Goal: Communication & Community: Share content

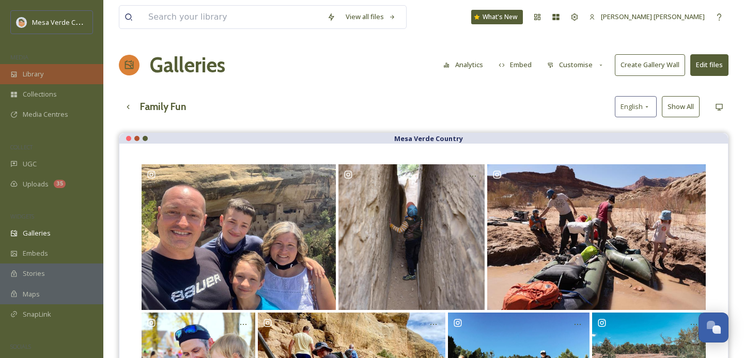
click at [56, 75] on div "Library" at bounding box center [51, 74] width 103 height 20
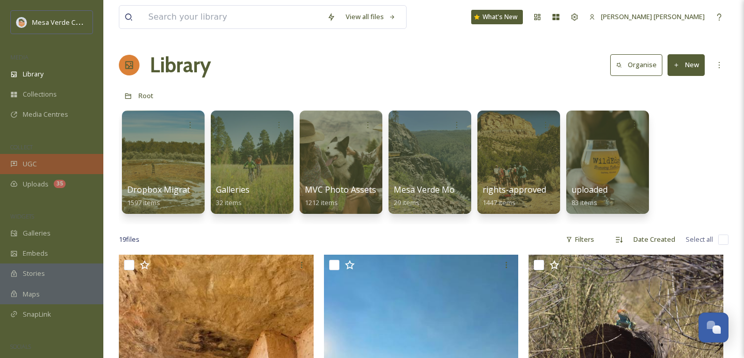
click at [29, 157] on div "UGC" at bounding box center [51, 164] width 103 height 20
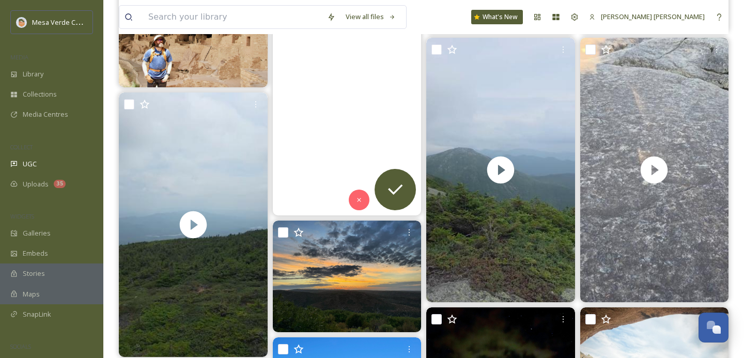
scroll to position [335, 0]
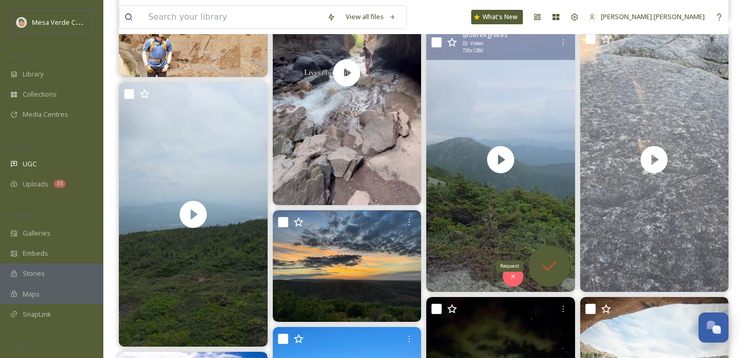
click at [541, 256] on icon at bounding box center [549, 266] width 21 height 21
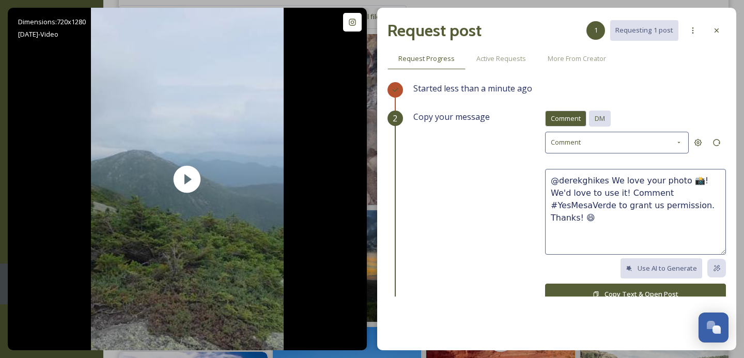
click at [600, 115] on span "DM" at bounding box center [600, 119] width 10 height 10
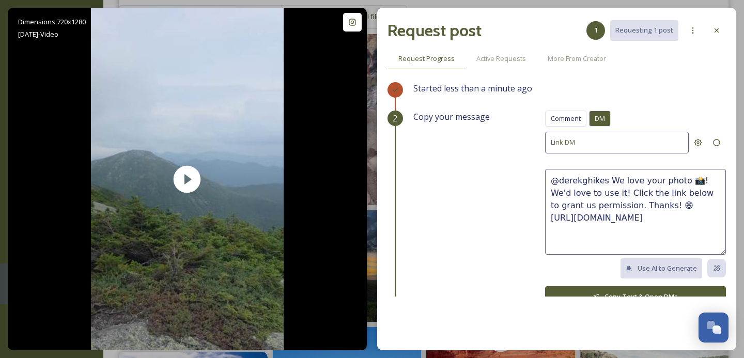
drag, startPoint x: 626, startPoint y: 203, endPoint x: 606, endPoint y: 181, distance: 29.7
click at [606, 181] on textarea "@derekghikes We love your photo 📸! We'd love to use it! Click the link below to…" at bounding box center [635, 212] width 181 height 86
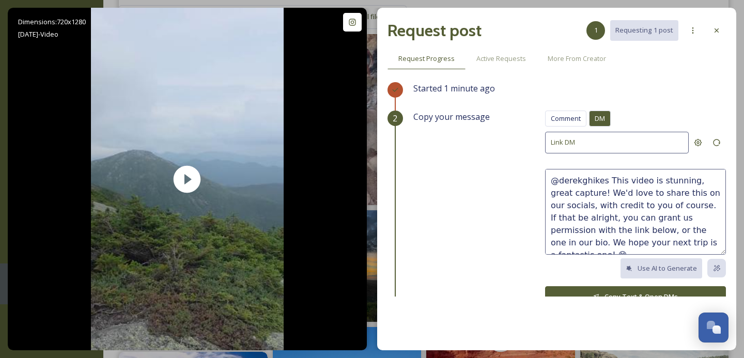
scroll to position [12, 0]
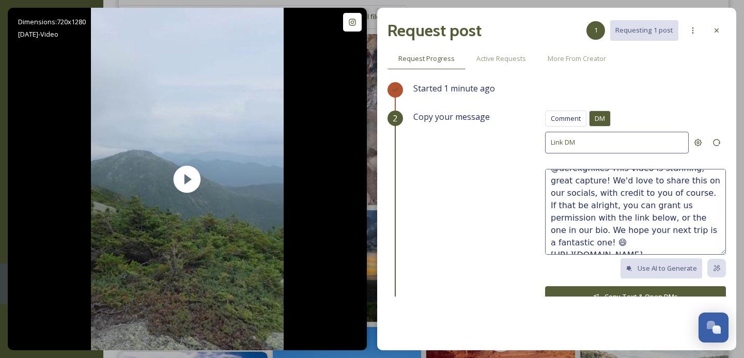
type textarea "@derekghikes This video is stunning, great capture! We'd love to share this on …"
click at [641, 292] on button "Copy Text & Open DMs" at bounding box center [635, 296] width 181 height 21
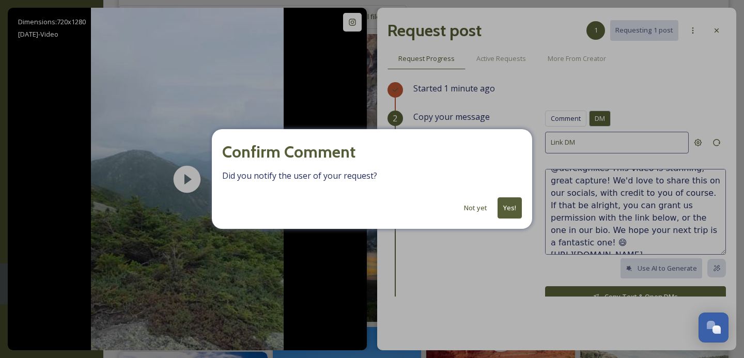
click at [472, 209] on button "Not yet" at bounding box center [476, 208] width 34 height 20
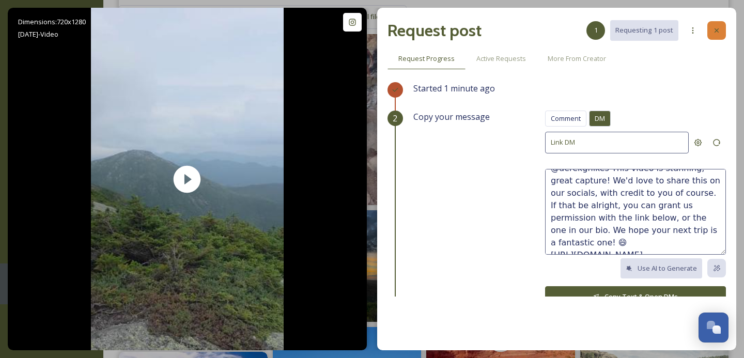
click at [710, 37] on div at bounding box center [717, 30] width 19 height 19
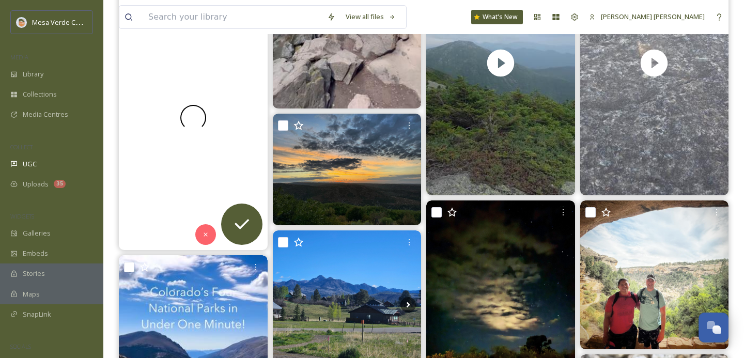
scroll to position [435, 0]
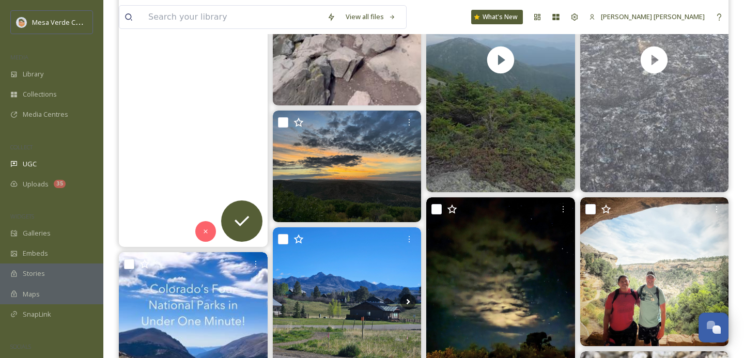
click at [193, 178] on video "Skylight, what an epic peak to finish on! Incredible views, beautiful alpine ve…" at bounding box center [193, 114] width 149 height 265
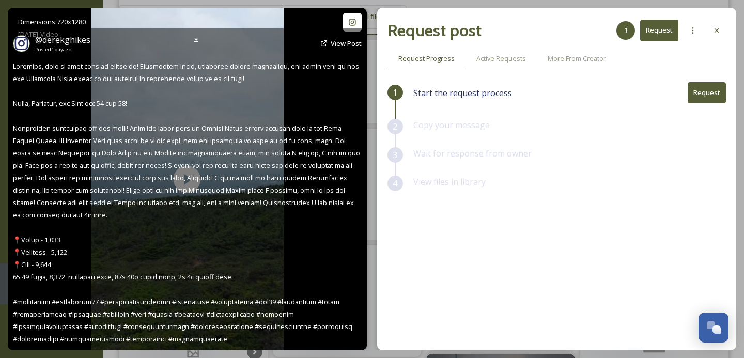
scroll to position [945, 0]
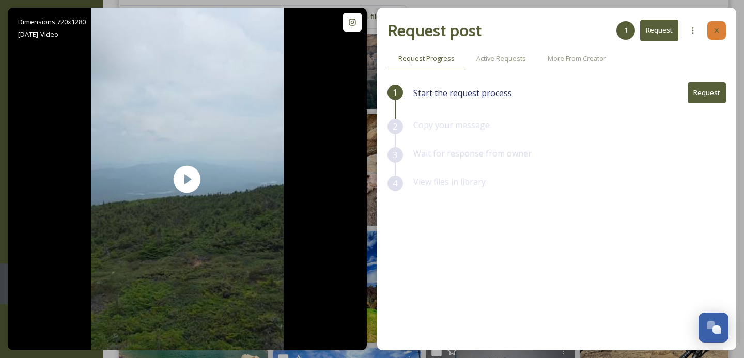
click at [723, 32] on div at bounding box center [717, 30] width 19 height 19
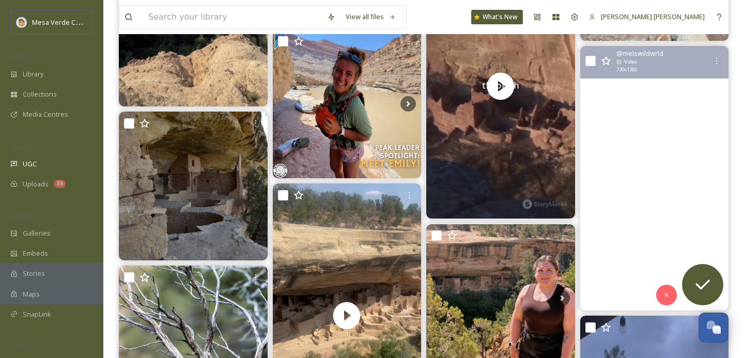
scroll to position [1758, 0]
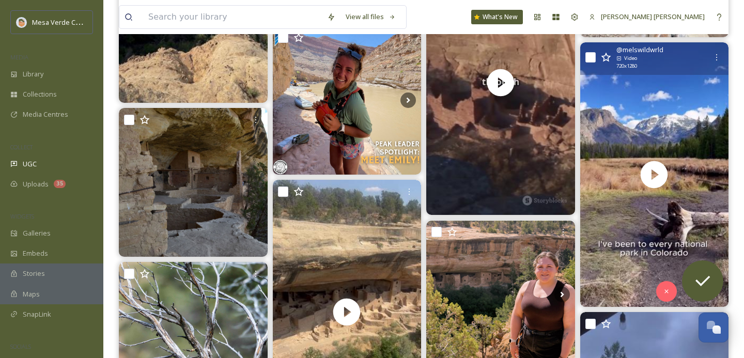
click at [599, 173] on icon at bounding box center [594, 175] width 16 height 16
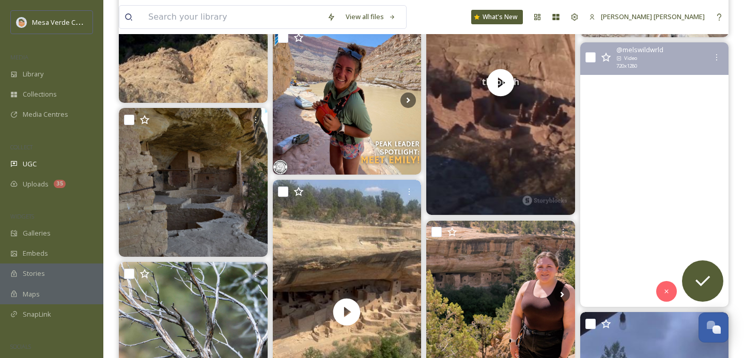
click at [642, 196] on video "I’ve visited every national park in Colorado and this is what you NEED to know🌄…" at bounding box center [654, 174] width 149 height 265
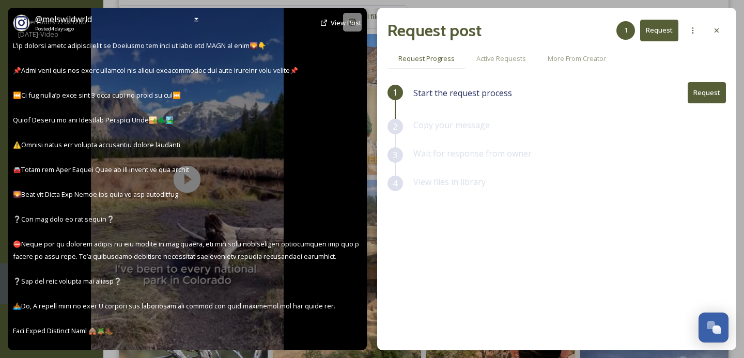
click at [191, 181] on div "@ melswildwrld Posted [DATE] View Post" at bounding box center [187, 179] width 359 height 343
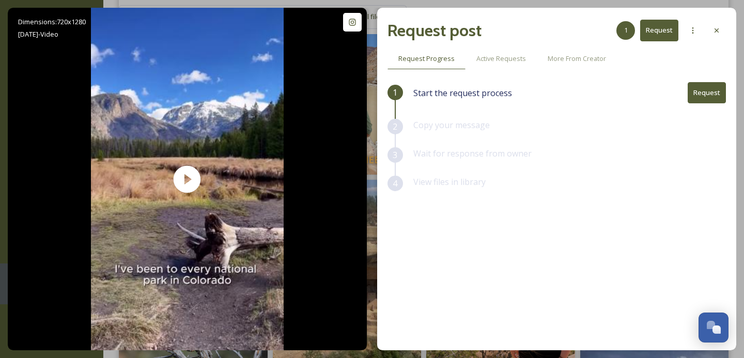
click at [713, 27] on icon at bounding box center [717, 30] width 8 height 8
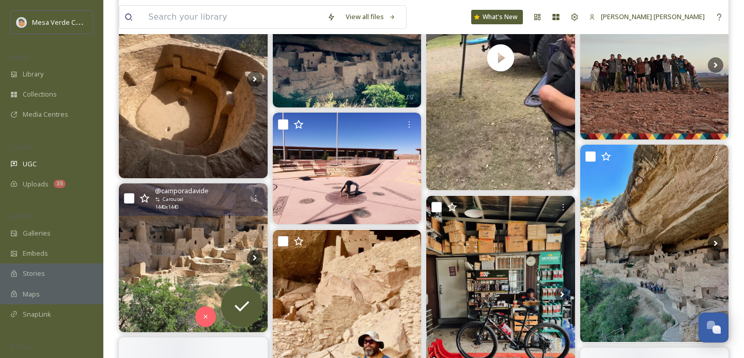
scroll to position [2620, 0]
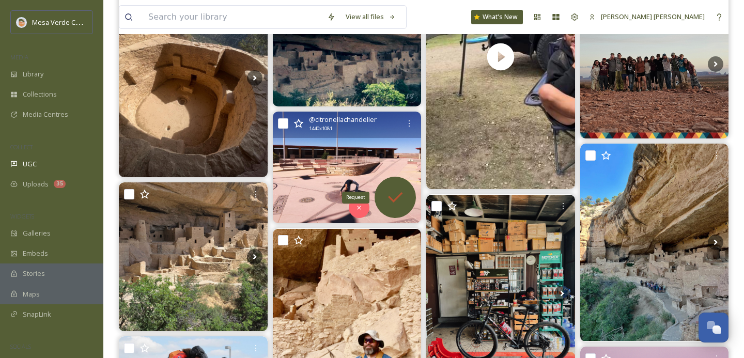
click at [398, 188] on icon at bounding box center [395, 197] width 21 height 21
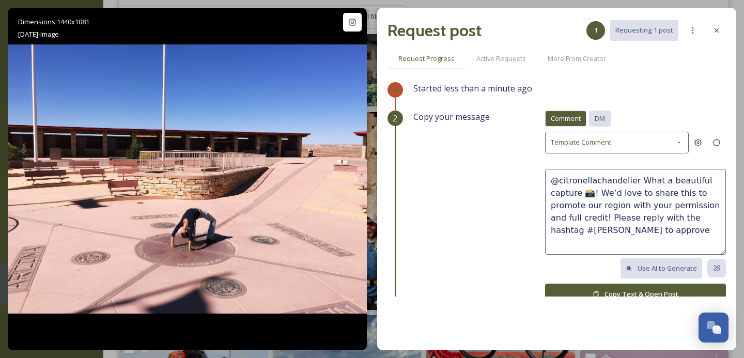
click at [595, 117] on span "DM" at bounding box center [600, 119] width 10 height 10
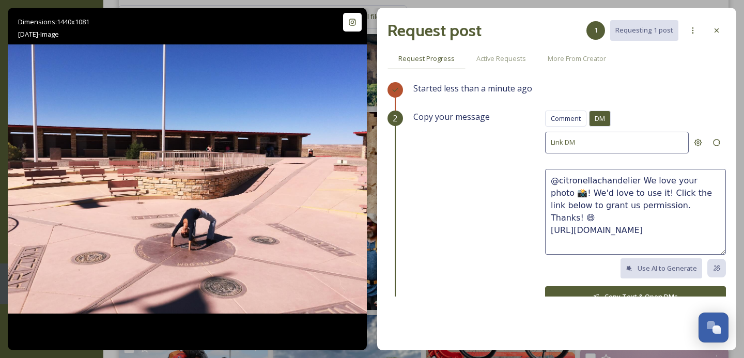
drag, startPoint x: 668, startPoint y: 205, endPoint x: 636, endPoint y: 180, distance: 40.2
click at [636, 180] on textarea "@citronellachandelier We love your photo 📸! We'd love to use it! Click the link…" at bounding box center [635, 212] width 181 height 86
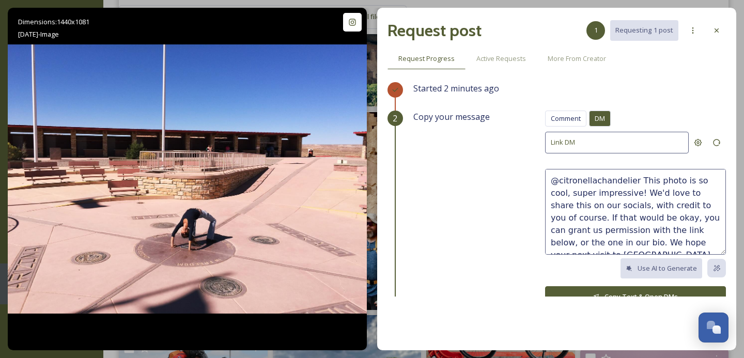
scroll to position [6, 0]
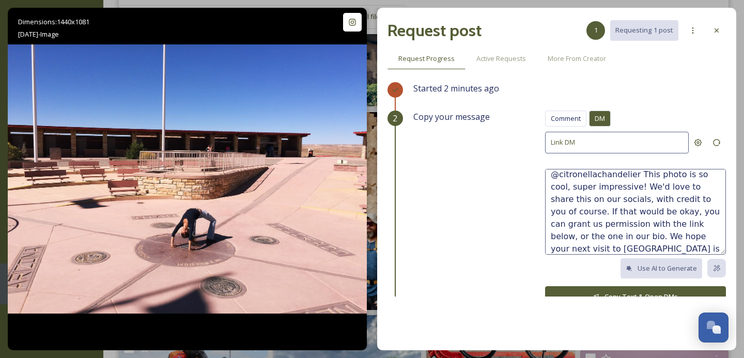
type textarea "@citronellachandelier This photo is so cool, super impressive! We'd love to sha…"
click at [599, 290] on button "Copy Text & Open DMs" at bounding box center [635, 296] width 181 height 21
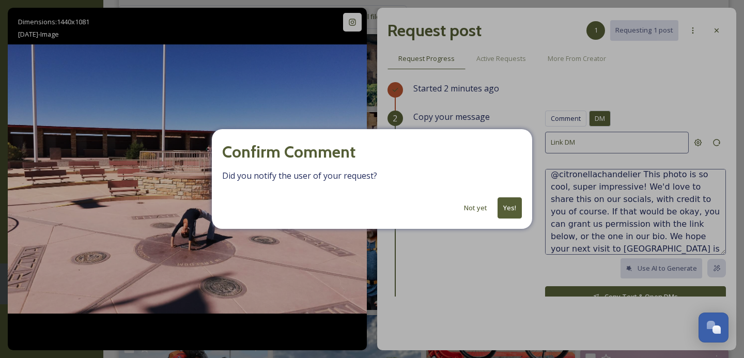
click at [503, 208] on button "Yes!" at bounding box center [510, 207] width 24 height 21
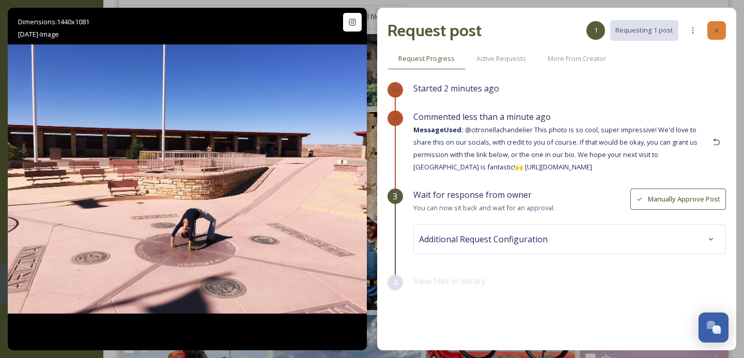
click at [721, 30] on div at bounding box center [717, 30] width 19 height 19
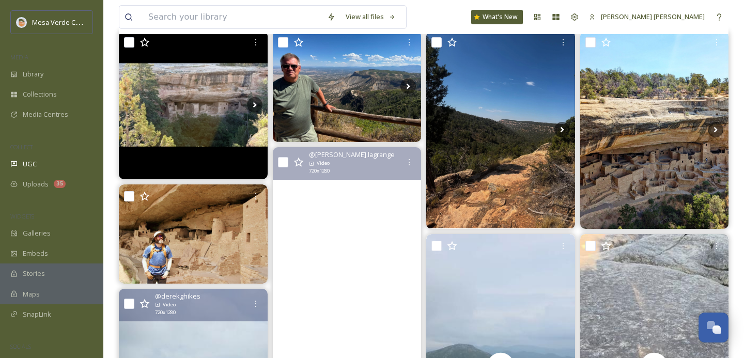
scroll to position [135, 0]
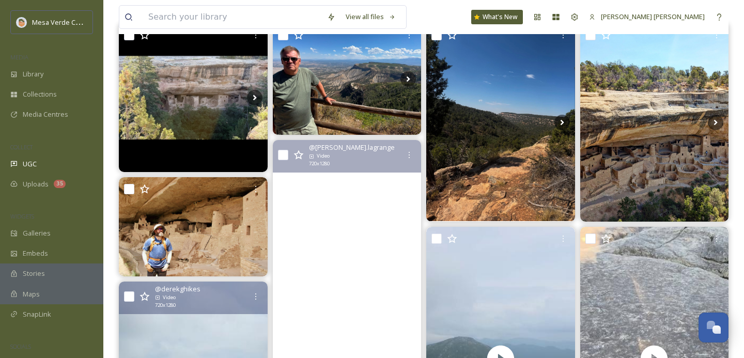
click at [325, 238] on video "✨Acting like I am unemployed✨\a\a#manitouincline #pikespeak #gardenofthegods #g…" at bounding box center [346, 272] width 149 height 265
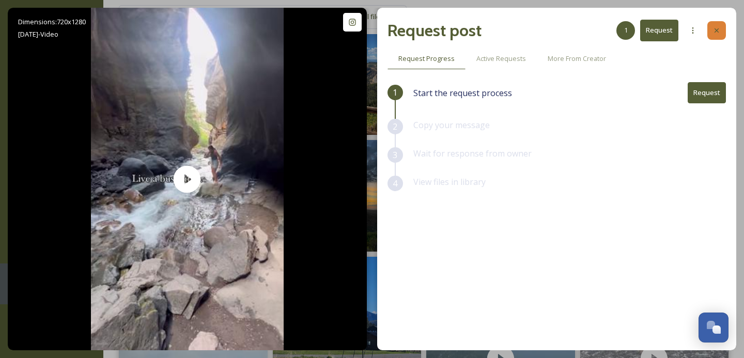
click at [719, 32] on icon at bounding box center [717, 30] width 8 height 8
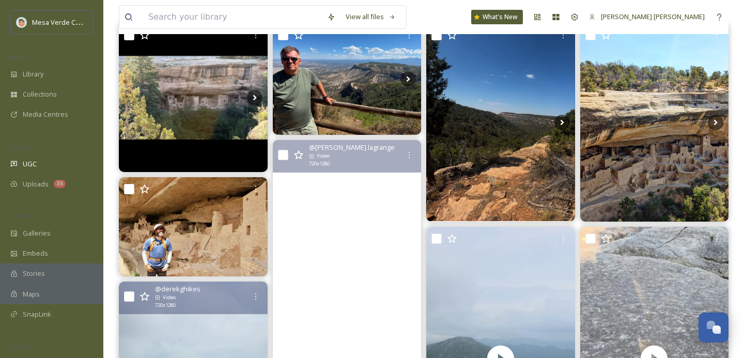
click at [318, 216] on video "✨Acting like I am unemployed✨\a\a#manitouincline #pikespeak #gardenofthegods #g…" at bounding box center [346, 272] width 149 height 265
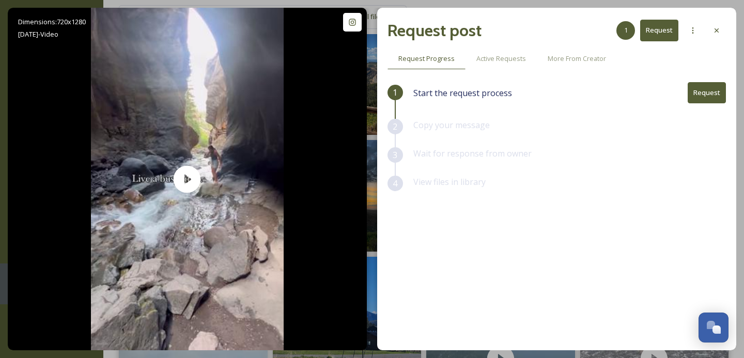
click at [713, 32] on icon at bounding box center [717, 30] width 8 height 8
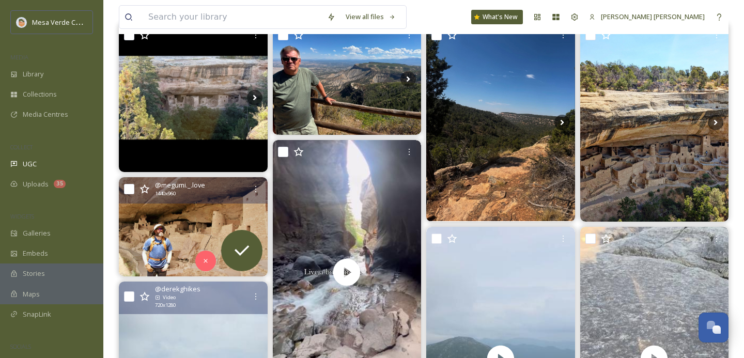
click at [200, 207] on img at bounding box center [193, 226] width 149 height 99
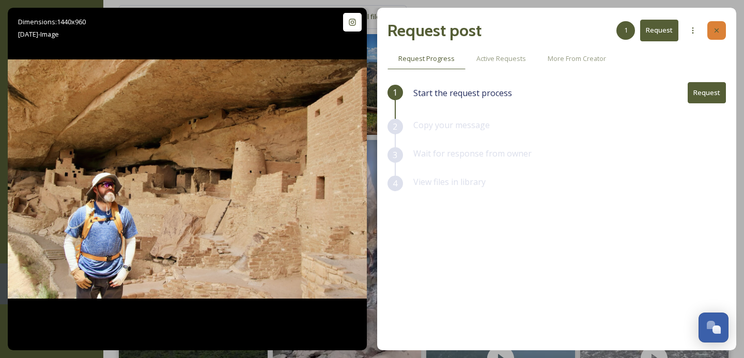
click at [717, 32] on icon at bounding box center [717, 30] width 8 height 8
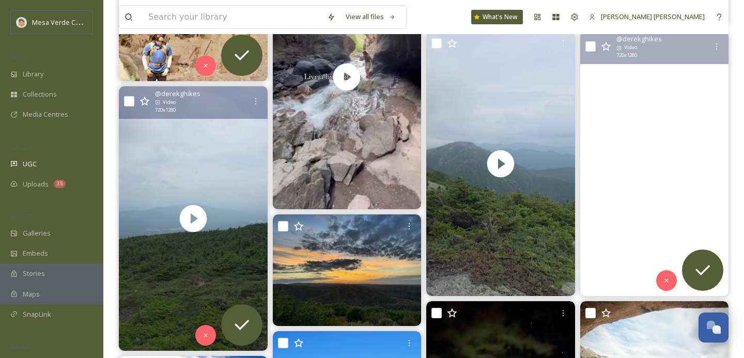
scroll to position [324, 0]
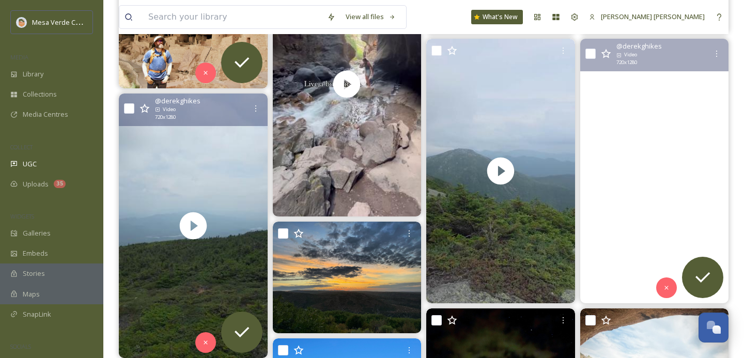
click at [600, 226] on video "Indian Falls is a must stop location with fantastic views! Passing right by it …" at bounding box center [654, 171] width 149 height 265
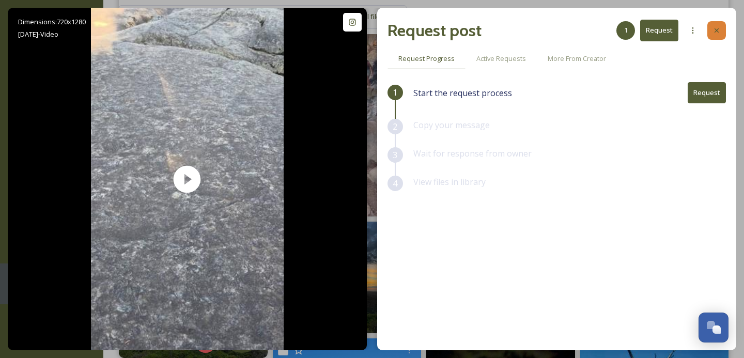
click at [717, 27] on icon at bounding box center [717, 30] width 8 height 8
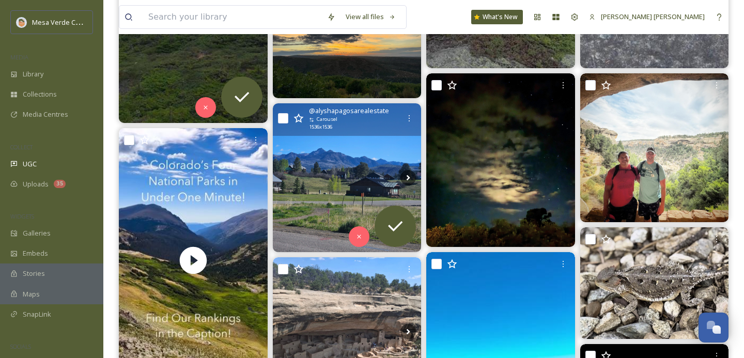
scroll to position [574, 0]
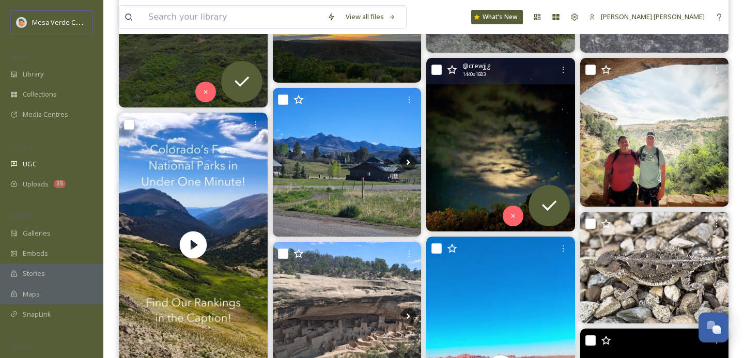
click at [484, 172] on img at bounding box center [500, 145] width 149 height 174
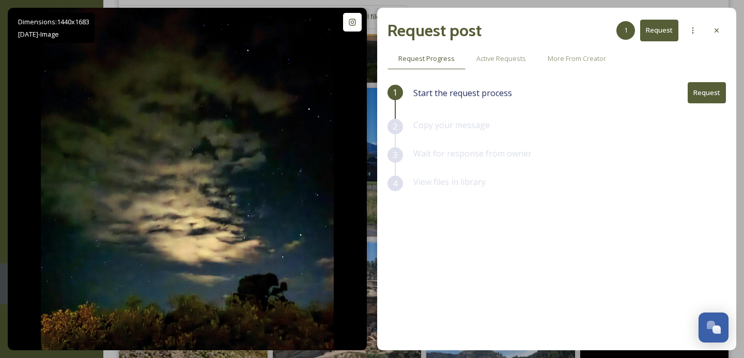
click at [688, 97] on div "Start the request process Request" at bounding box center [569, 92] width 313 height 21
click at [696, 97] on button "Request" at bounding box center [707, 92] width 38 height 21
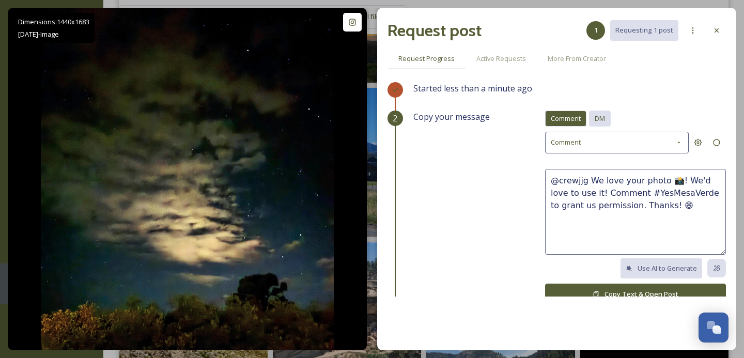
click at [596, 120] on span "DM" at bounding box center [600, 119] width 10 height 10
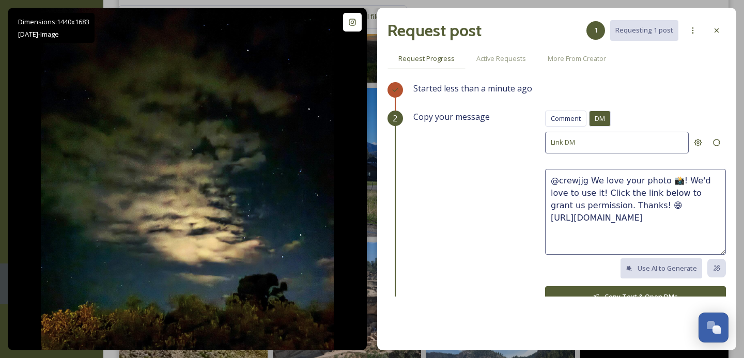
drag, startPoint x: 633, startPoint y: 204, endPoint x: 594, endPoint y: 178, distance: 46.5
click at [594, 178] on textarea "@crewjjg We love your photo 📸! We'd love to use it! Click the link below to gra…" at bounding box center [635, 212] width 181 height 86
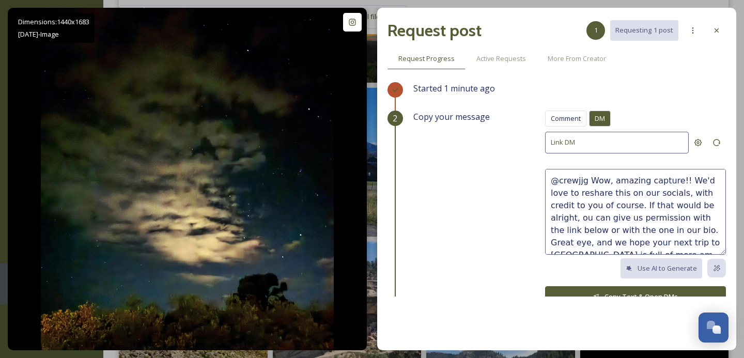
scroll to position [6, 0]
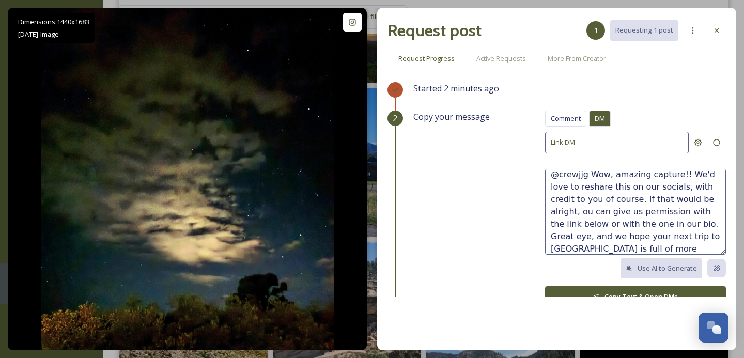
type textarea "@crewjjg Wow, amazing capture!! We'd love to reshare this on our socials, with …"
click at [611, 289] on button "Copy Text & Open DMs" at bounding box center [635, 296] width 181 height 21
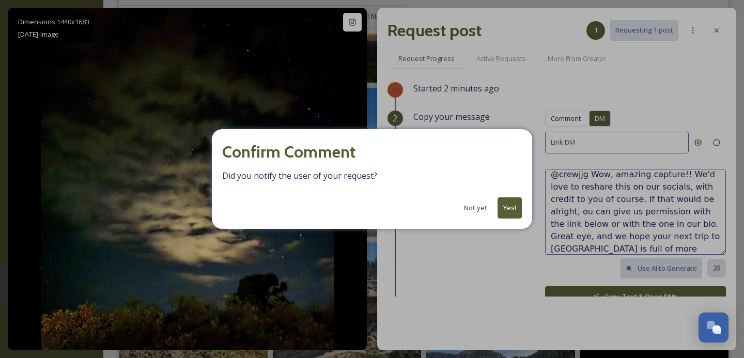
click at [515, 208] on button "Yes!" at bounding box center [510, 207] width 24 height 21
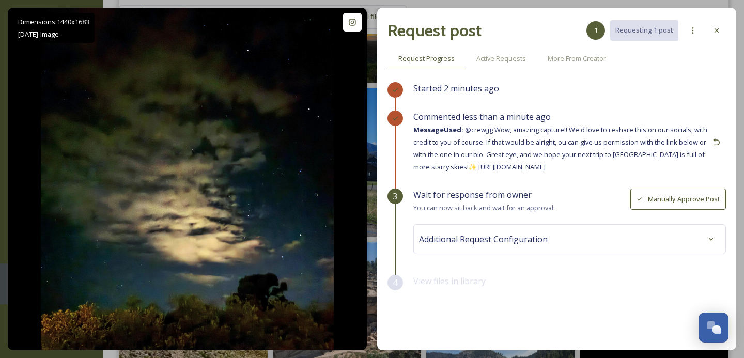
click at [716, 30] on icon at bounding box center [717, 30] width 4 height 4
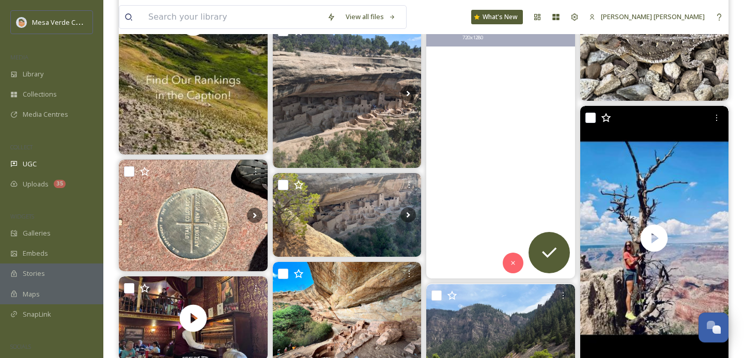
scroll to position [793, 0]
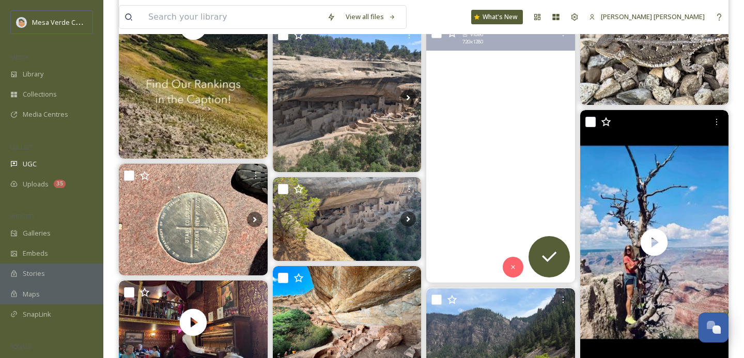
click at [453, 200] on video "#archcanyon #mesaverdenationalpark #denver #denvercolorado #puscifer #grandsand…" at bounding box center [500, 150] width 149 height 265
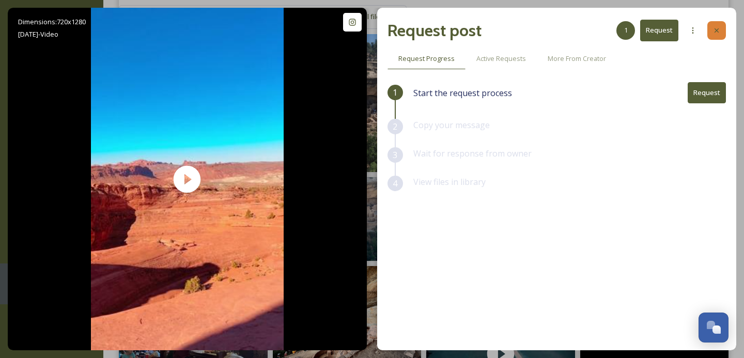
click at [718, 35] on div at bounding box center [717, 30] width 19 height 19
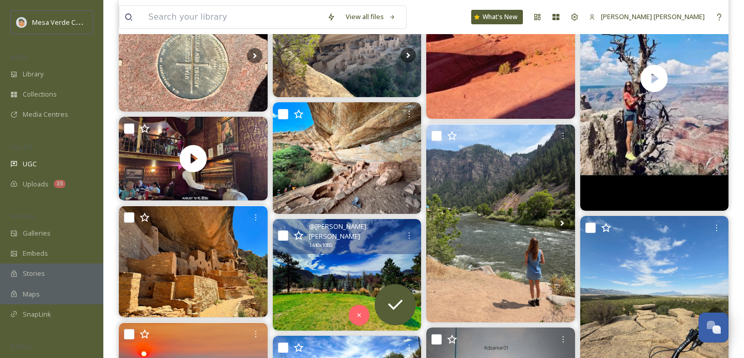
scroll to position [1063, 0]
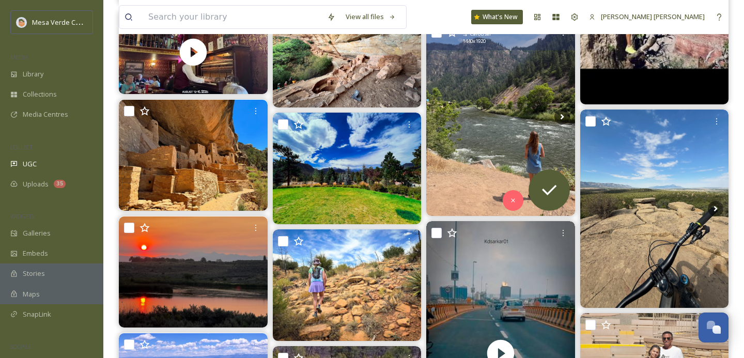
click at [495, 152] on img at bounding box center [500, 117] width 149 height 198
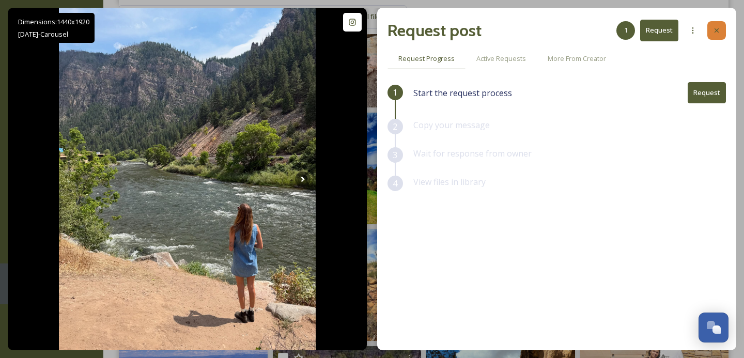
click at [720, 33] on icon at bounding box center [717, 30] width 8 height 8
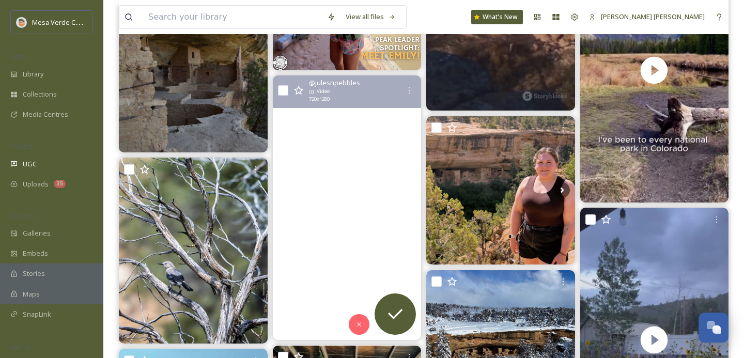
scroll to position [1862, 0]
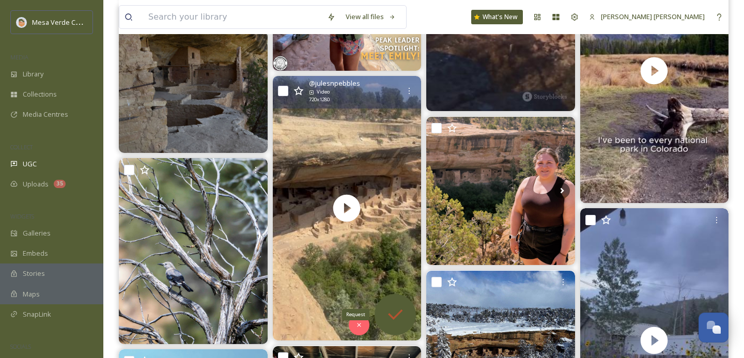
click at [392, 304] on icon at bounding box center [395, 314] width 21 height 21
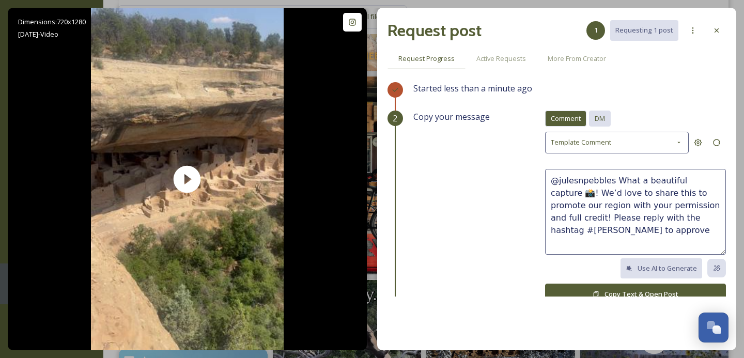
click at [602, 114] on span "DM" at bounding box center [600, 119] width 10 height 10
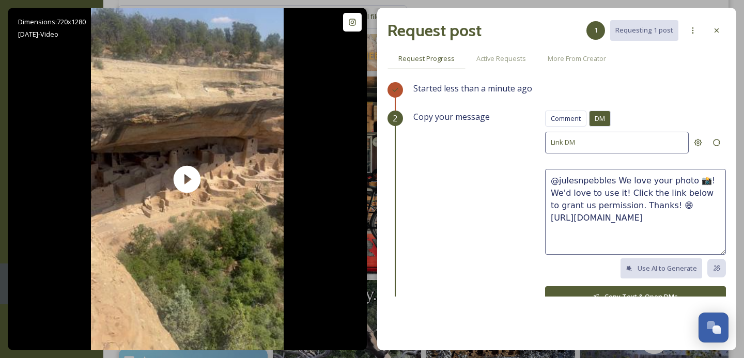
drag, startPoint x: 638, startPoint y: 203, endPoint x: 615, endPoint y: 183, distance: 30.4
click at [615, 182] on textarea "@julesnpebbles We love your photo 📸! We'd love to use it! Click the link below …" at bounding box center [635, 212] width 181 height 86
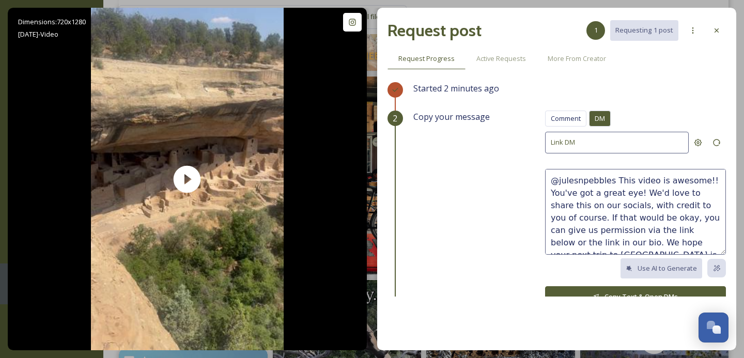
scroll to position [25, 0]
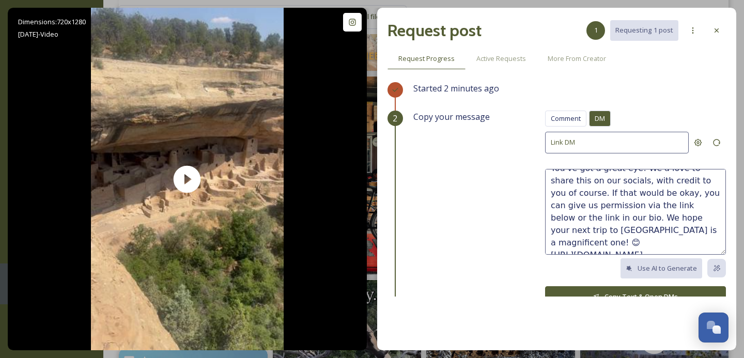
type textarea "@julesnpebbles This video is awesome!! You've got a great eye! We'd love to sha…"
click at [625, 288] on button "Copy Text & Open DMs" at bounding box center [635, 296] width 181 height 21
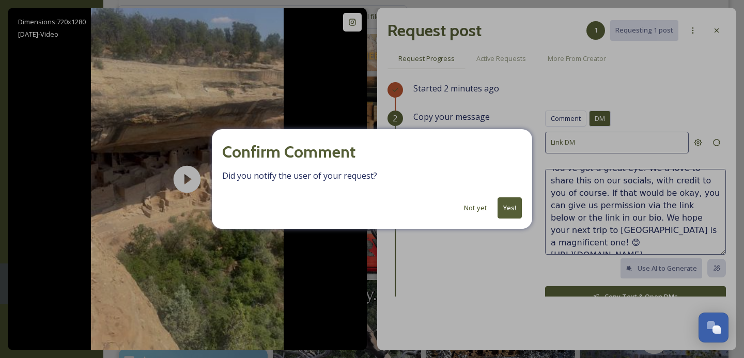
click at [516, 206] on button "Yes!" at bounding box center [510, 207] width 24 height 21
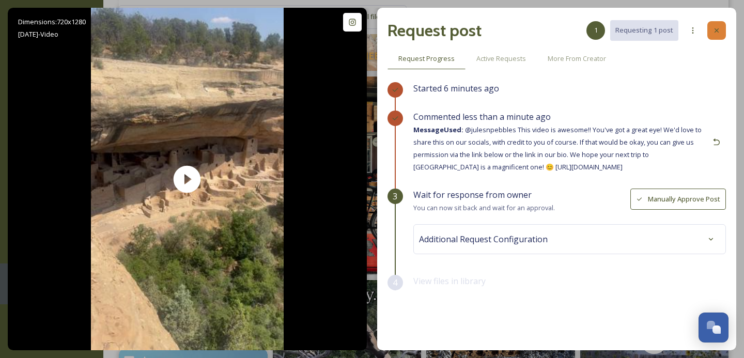
click at [712, 32] on div at bounding box center [717, 30] width 19 height 19
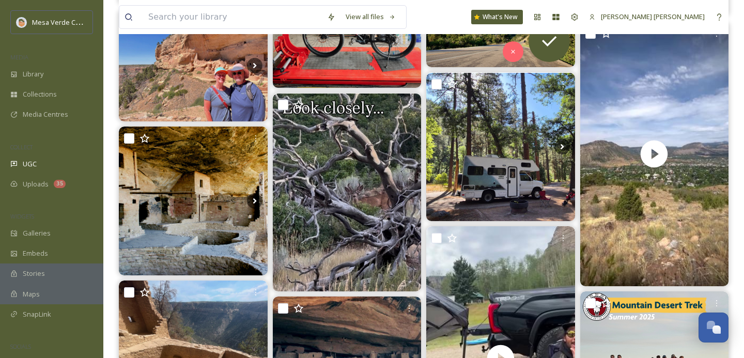
scroll to position [2345, 0]
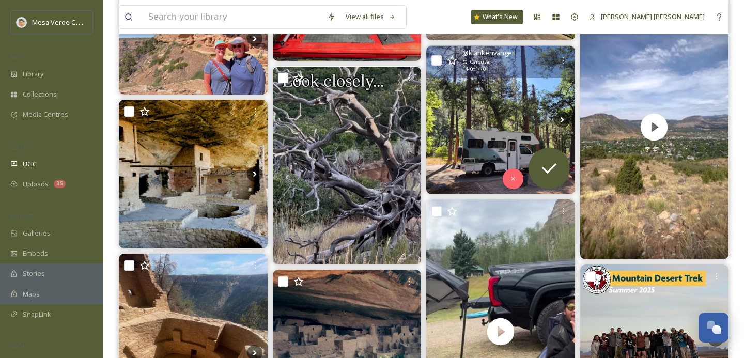
click at [488, 144] on img at bounding box center [500, 120] width 149 height 149
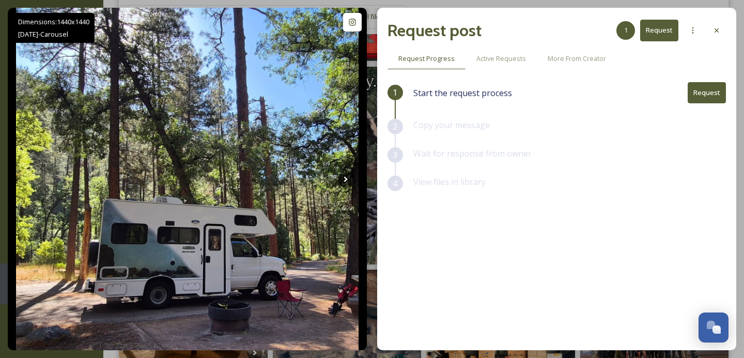
click at [705, 94] on button "Request" at bounding box center [707, 92] width 38 height 21
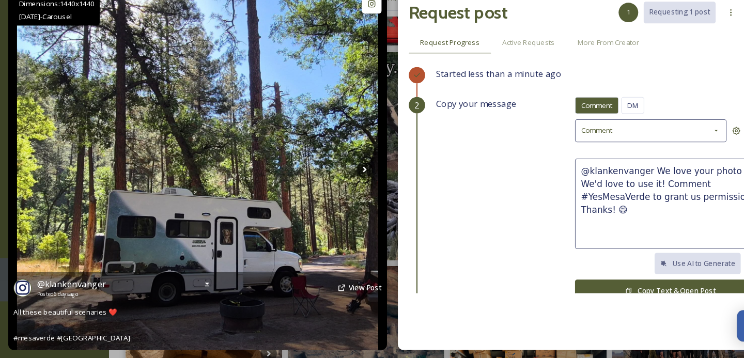
scroll to position [2344, 0]
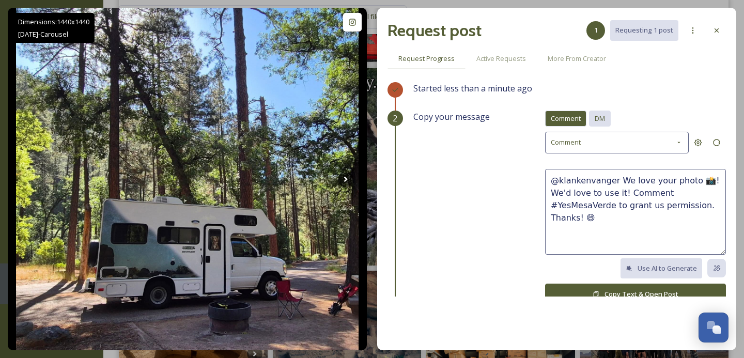
click at [604, 119] on span "DM" at bounding box center [600, 119] width 10 height 10
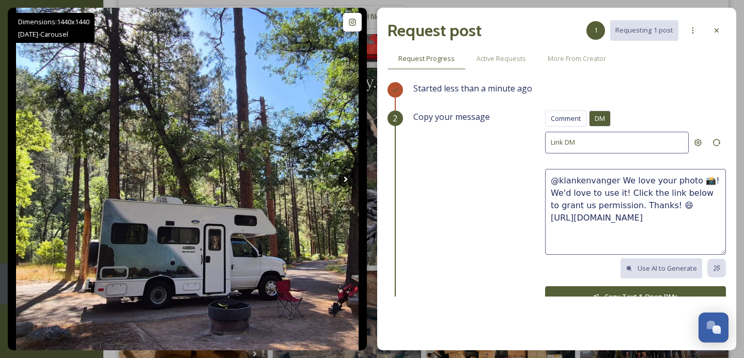
drag, startPoint x: 668, startPoint y: 205, endPoint x: 615, endPoint y: 181, distance: 57.8
click at [615, 181] on textarea "@klankenvanger We love your photo 📸! We'd love to use it! Click the link below …" at bounding box center [635, 212] width 181 height 86
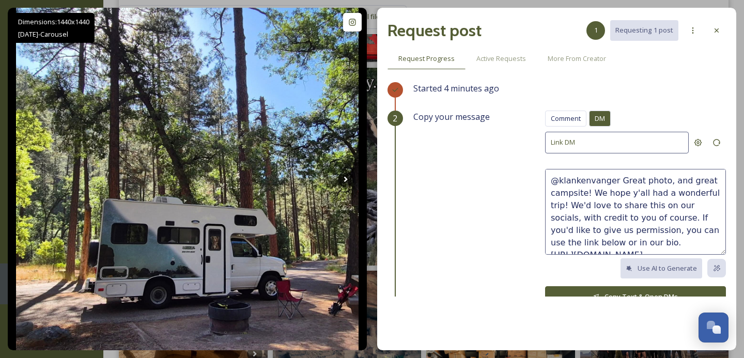
click at [599, 243] on textarea "@klankenvanger Great photo, and great campsite! We hope y'all had a wonderful t…" at bounding box center [635, 212] width 181 height 86
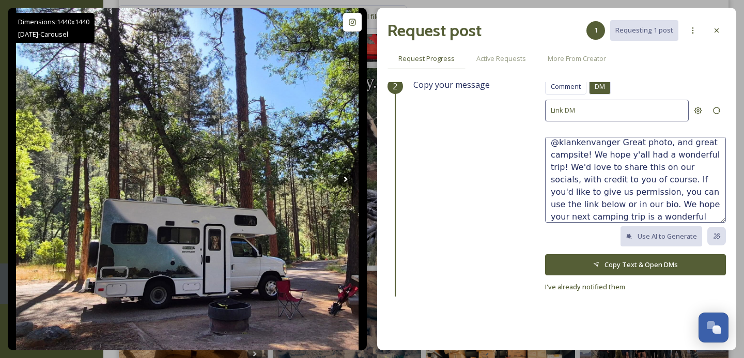
scroll to position [32, 0]
type textarea "@klankenvanger Great photo, and great campsite! We hope y'all had a wonderful t…"
click at [600, 262] on icon at bounding box center [596, 265] width 7 height 7
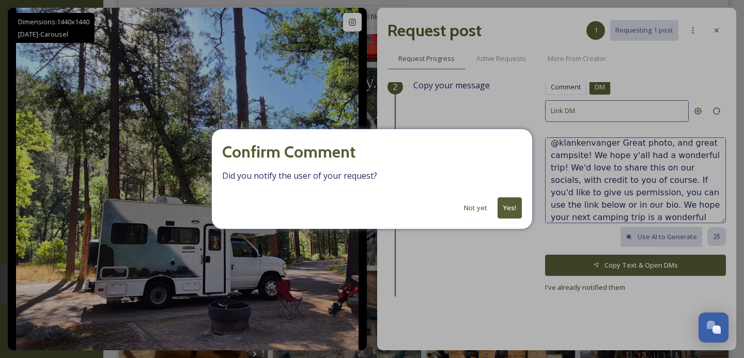
click at [511, 205] on button "Yes!" at bounding box center [510, 207] width 24 height 21
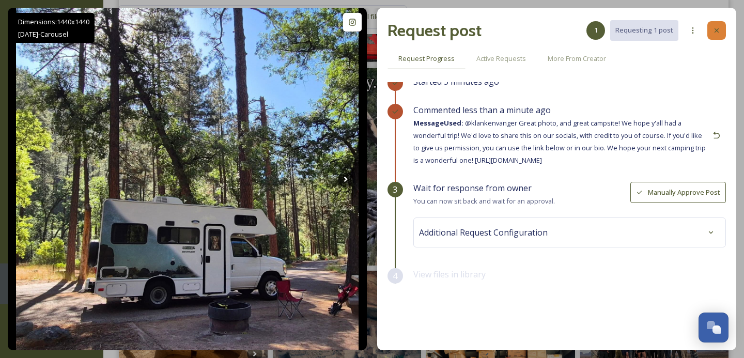
scroll to position [5, 0]
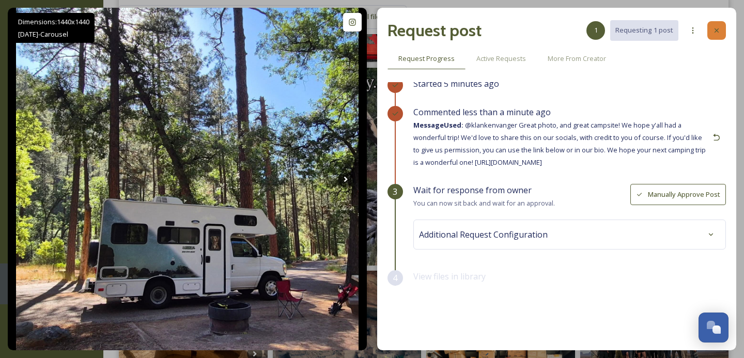
click at [715, 34] on icon at bounding box center [717, 30] width 8 height 8
